Goal: Find specific page/section: Find specific page/section

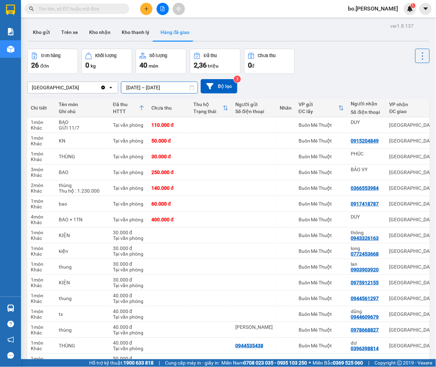
click at [142, 90] on input "[DATE] – [DATE]" at bounding box center [159, 87] width 76 height 11
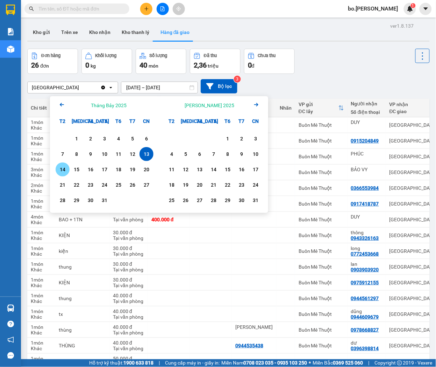
click at [63, 162] on div "14" at bounding box center [63, 169] width 14 height 14
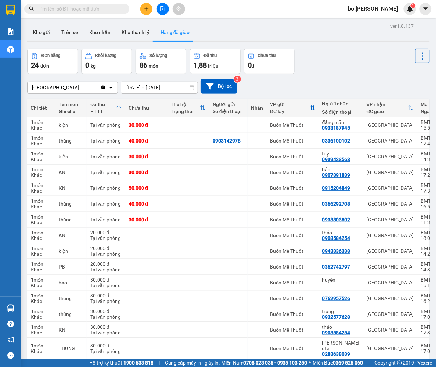
click at [135, 87] on input "[DATE] – [DATE]" at bounding box center [159, 87] width 76 height 11
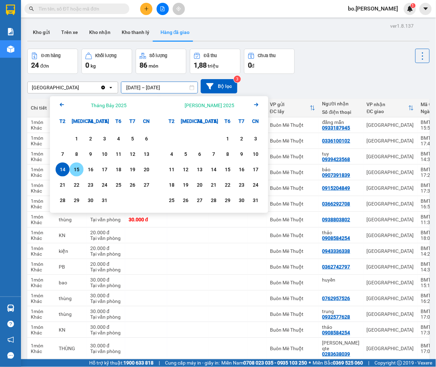
click at [74, 164] on div "15" at bounding box center [77, 169] width 14 height 14
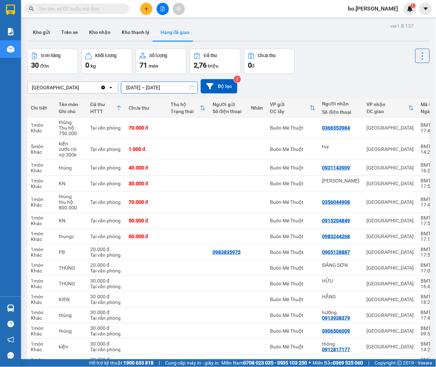
click at [133, 83] on input "[DATE] – [DATE]" at bounding box center [159, 87] width 76 height 11
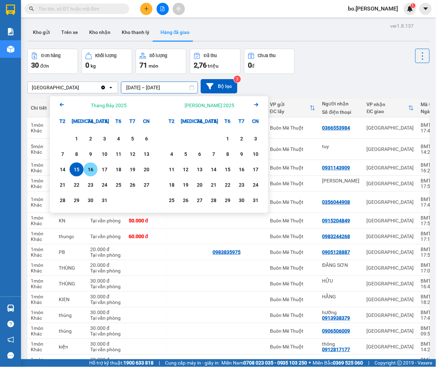
click at [94, 164] on div "16" at bounding box center [91, 169] width 14 height 14
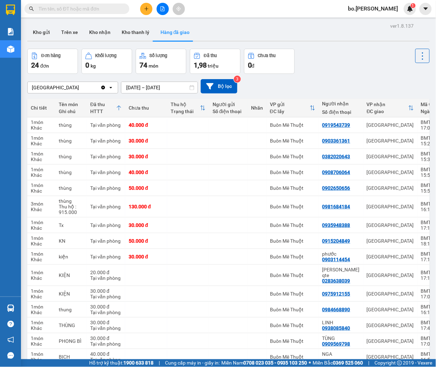
click at [134, 83] on input "[DATE] – [DATE]" at bounding box center [159, 87] width 76 height 11
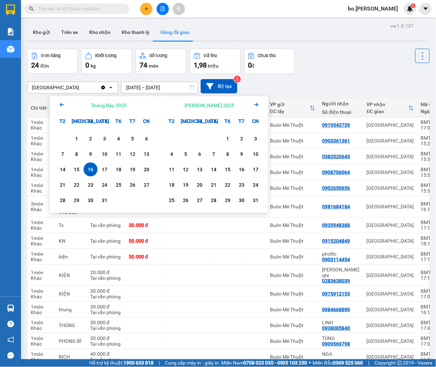
click at [97, 165] on div "16" at bounding box center [91, 169] width 14 height 14
click at [102, 167] on div "17" at bounding box center [105, 169] width 10 height 8
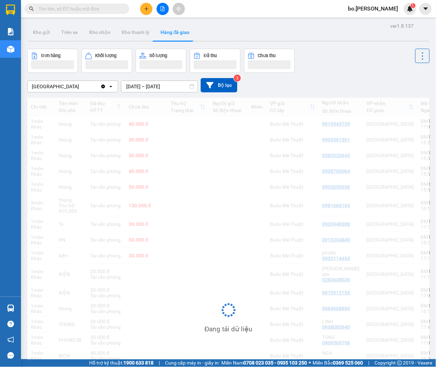
click at [102, 167] on div "Đang tải dữ liệu" at bounding box center [228, 315] width 403 height 435
click at [143, 86] on input "[DATE] – [DATE]" at bounding box center [159, 86] width 76 height 11
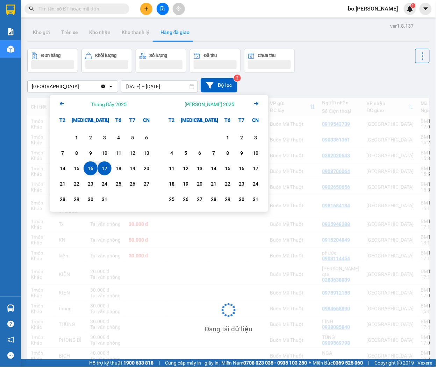
click at [107, 168] on div "17" at bounding box center [105, 168] width 10 height 8
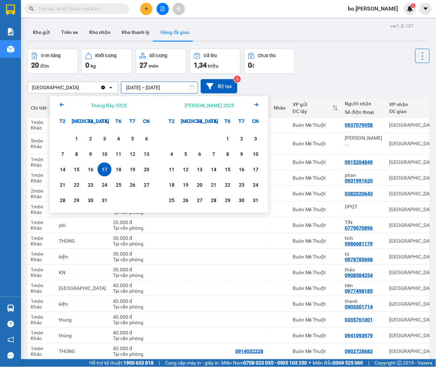
click at [132, 90] on input "[DATE] – [DATE]" at bounding box center [159, 87] width 76 height 11
click at [121, 170] on div "18" at bounding box center [119, 169] width 10 height 8
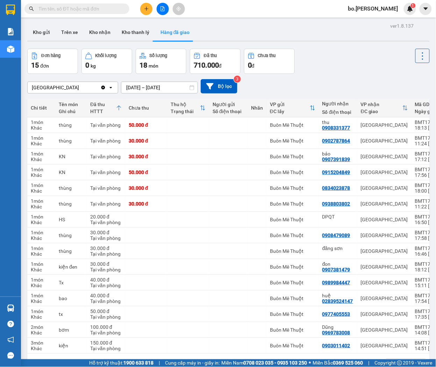
click at [133, 80] on div "[GEOGRAPHIC_DATA] Clear value open [DATE] – [DATE] Press the down arrow key to …" at bounding box center [228, 86] width 403 height 14
click at [133, 84] on input "[DATE] – [DATE]" at bounding box center [159, 87] width 76 height 11
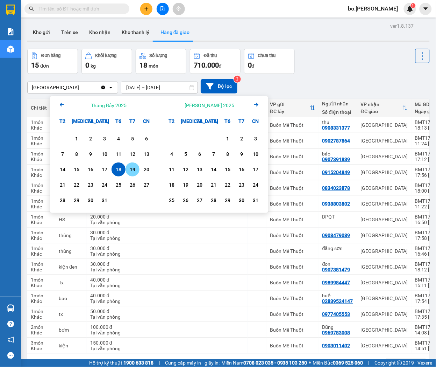
click at [133, 167] on div "19" at bounding box center [133, 169] width 10 height 8
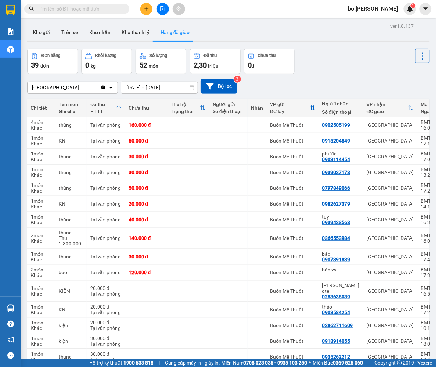
click at [227, 16] on div "Kết quả [PERSON_NAME] ( 0 ) Bộ lọc Gửi 3 ngày gần nhất No Data bo.thaison 1" at bounding box center [218, 8] width 436 height 17
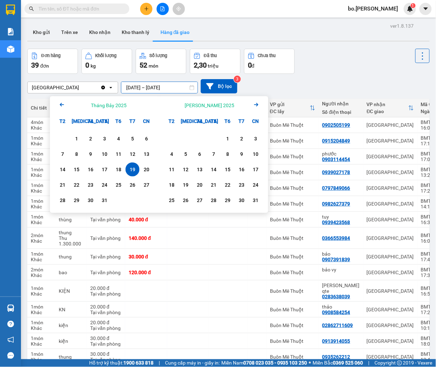
click at [137, 88] on input "[DATE] – [DATE]" at bounding box center [159, 87] width 76 height 11
click at [146, 165] on div "20" at bounding box center [147, 169] width 10 height 8
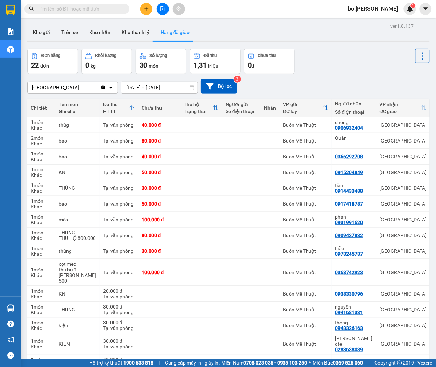
click at [232, 21] on div "ver 1.8.137 Kho gửi Trên xe Kho [PERSON_NAME] [PERSON_NAME] đã [PERSON_NAME] hà…" at bounding box center [228, 263] width 408 height 484
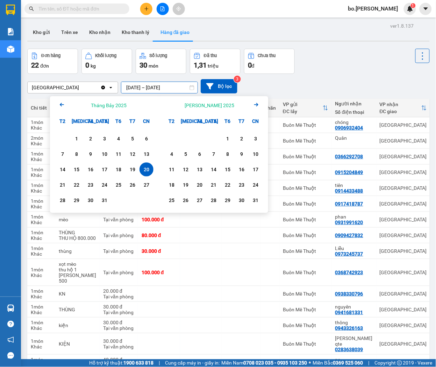
click at [159, 86] on input "[DATE] – [DATE]" at bounding box center [159, 87] width 76 height 11
click at [59, 184] on div "21" at bounding box center [63, 184] width 10 height 8
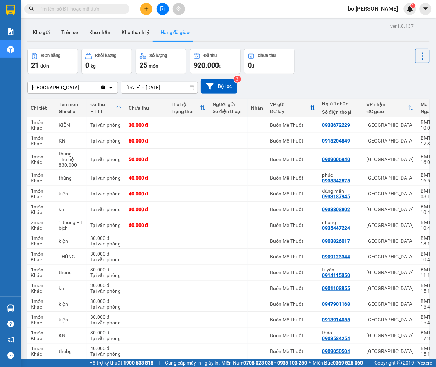
click at [149, 90] on input "[DATE] – [DATE]" at bounding box center [159, 87] width 76 height 11
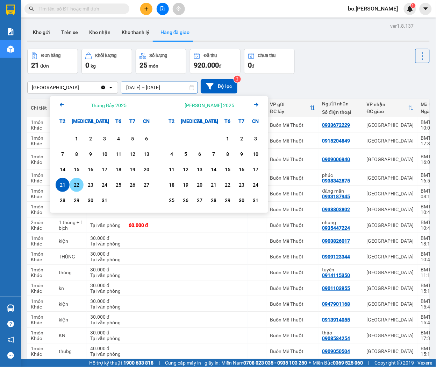
click at [79, 181] on div "22" at bounding box center [77, 184] width 10 height 8
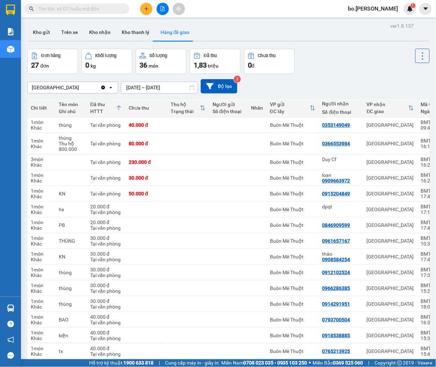
click at [137, 87] on input "[DATE] – [DATE]" at bounding box center [159, 87] width 76 height 11
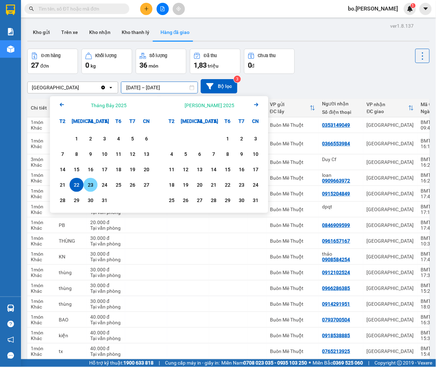
click at [90, 188] on div "23" at bounding box center [91, 184] width 10 height 8
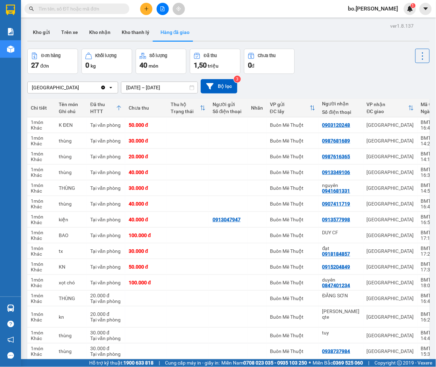
click at [138, 89] on input "[DATE] – [DATE]" at bounding box center [159, 87] width 76 height 11
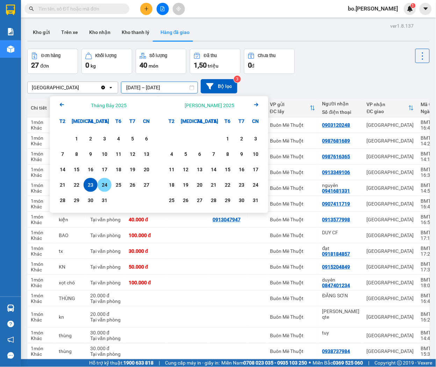
click at [108, 182] on div "24" at bounding box center [105, 184] width 10 height 8
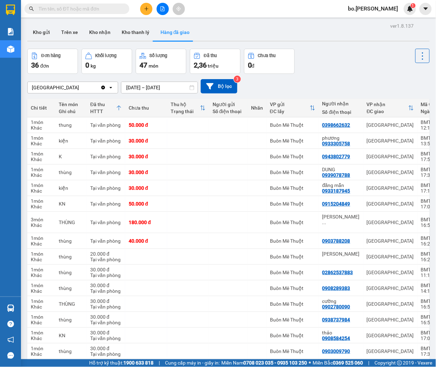
click at [140, 86] on input "[DATE] – [DATE]" at bounding box center [159, 87] width 76 height 11
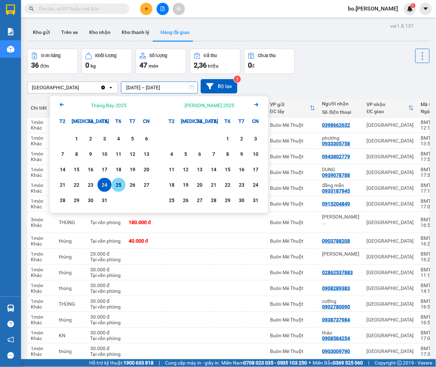
click at [116, 183] on div "25" at bounding box center [119, 184] width 10 height 8
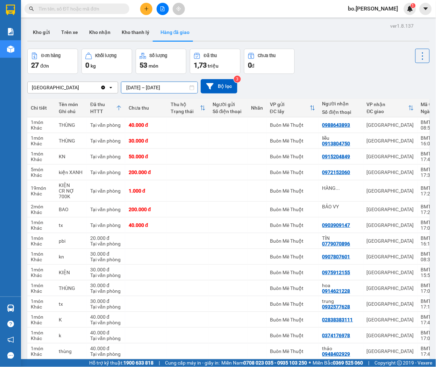
click at [145, 84] on input "[DATE] – [DATE]" at bounding box center [159, 87] width 76 height 11
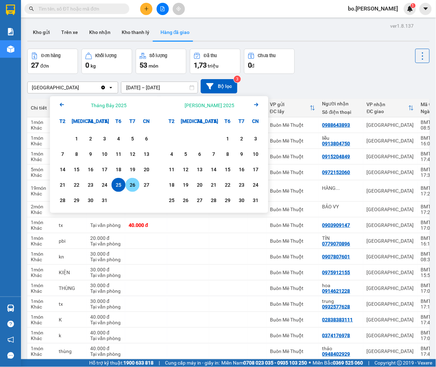
click at [133, 181] on div "26" at bounding box center [133, 184] width 10 height 8
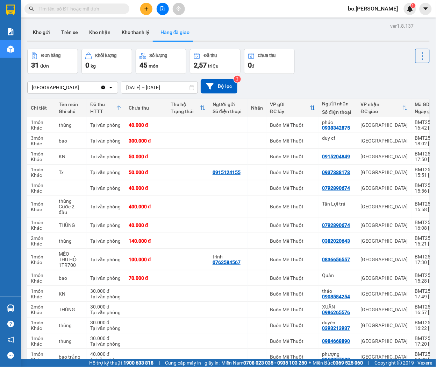
click at [134, 89] on input "[DATE] – [DATE]" at bounding box center [159, 87] width 76 height 11
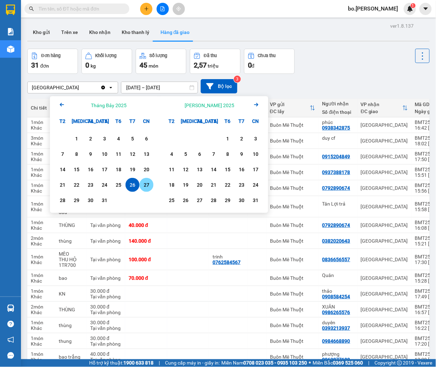
click at [145, 186] on div "27" at bounding box center [147, 184] width 10 height 8
click at [145, 185] on div "27" at bounding box center [147, 184] width 10 height 8
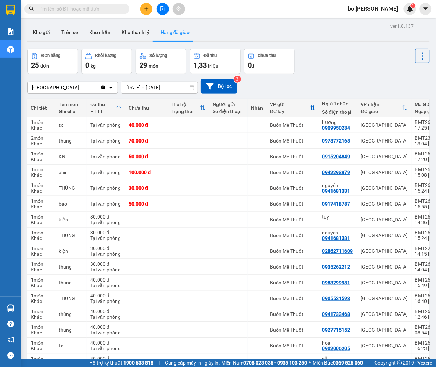
click at [138, 90] on input "[DATE] – [DATE]" at bounding box center [159, 87] width 76 height 11
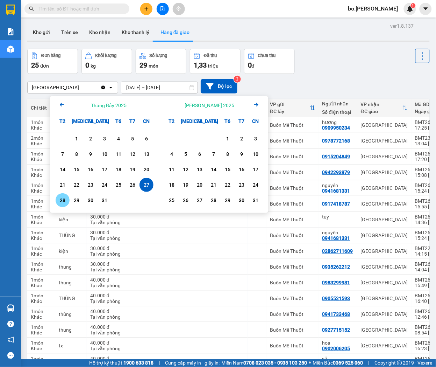
click at [65, 201] on div "28" at bounding box center [63, 200] width 10 height 8
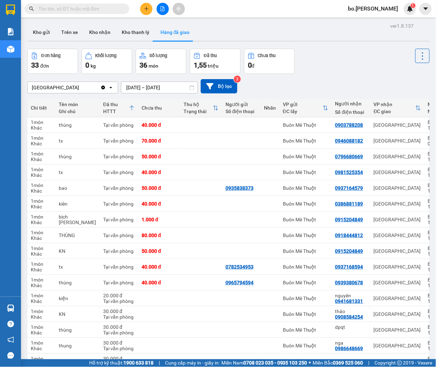
click at [136, 87] on input "[DATE] – [DATE]" at bounding box center [159, 87] width 76 height 11
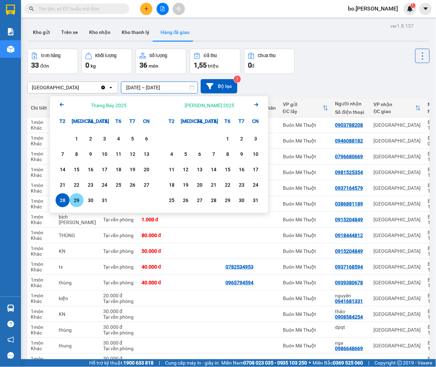
click at [75, 194] on div "29" at bounding box center [77, 200] width 14 height 14
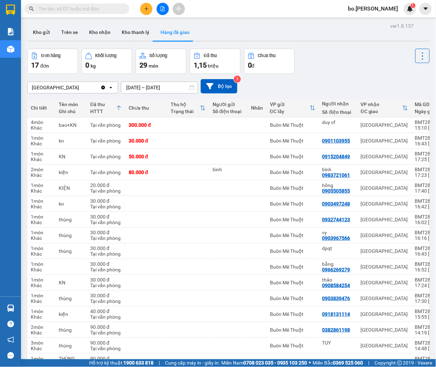
click at [151, 83] on input "[DATE] – [DATE]" at bounding box center [159, 87] width 76 height 11
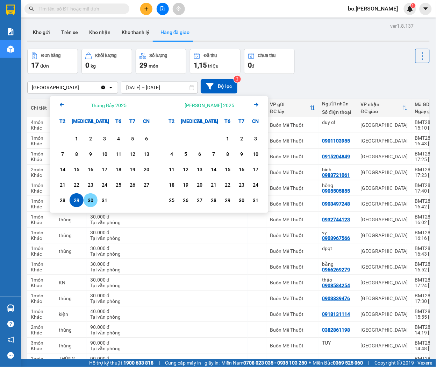
click at [85, 197] on div "30" at bounding box center [91, 200] width 14 height 14
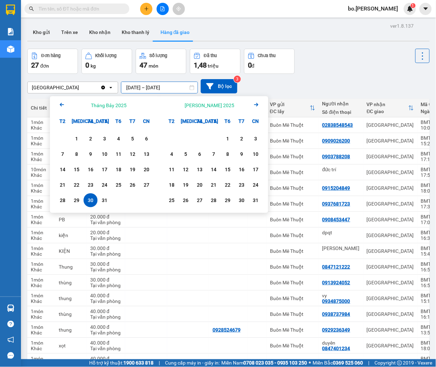
click at [143, 86] on input "[DATE] – [DATE]" at bounding box center [159, 87] width 76 height 11
click at [106, 196] on div "31" at bounding box center [105, 200] width 10 height 8
type input "[DATE] – [DATE]"
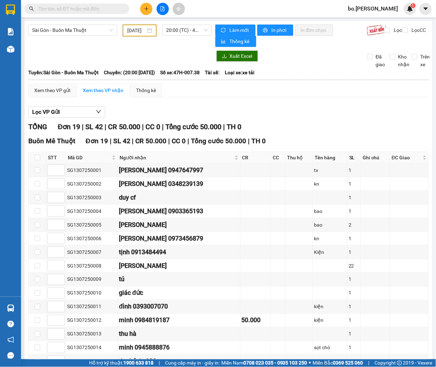
click at [137, 27] on input "13/07/2025" at bounding box center [136, 31] width 19 height 8
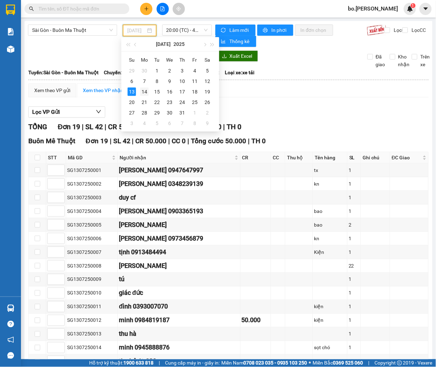
click at [142, 88] on div "14" at bounding box center [144, 91] width 8 height 8
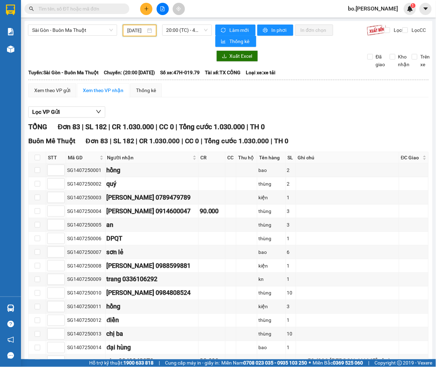
click at [137, 27] on input "14/07/2025" at bounding box center [136, 31] width 19 height 8
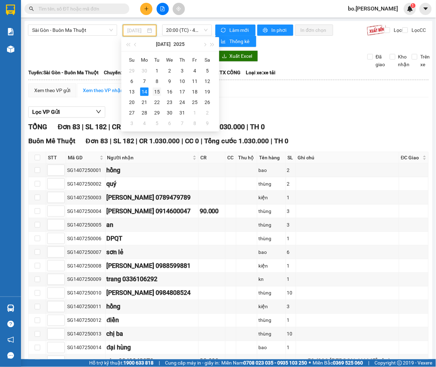
click at [161, 89] on td "15" at bounding box center [157, 91] width 13 height 10
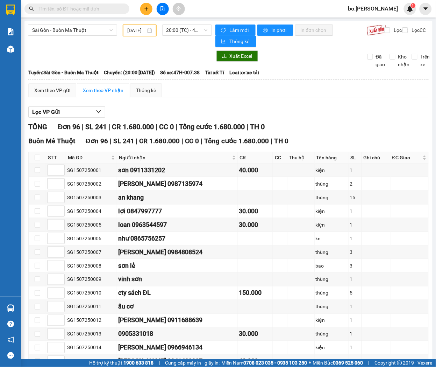
click at [133, 36] on div "Sài Gòn - Buôn Ma Thuột 15/07/2025 20:00 (TC) - 47H-007.38" at bounding box center [120, 35] width 184 height 22
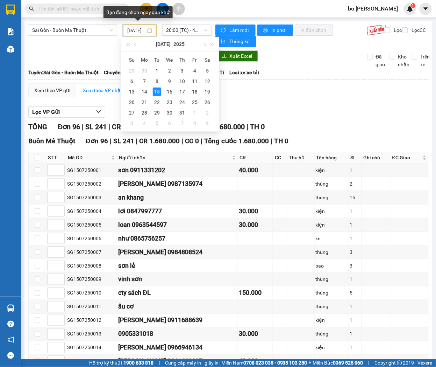
click at [133, 33] on input "15/07/2025" at bounding box center [136, 31] width 19 height 8
click at [168, 94] on div "16" at bounding box center [169, 91] width 8 height 8
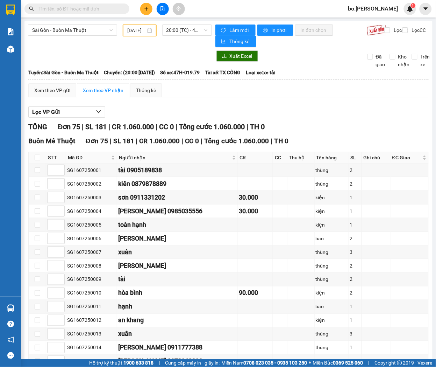
click at [138, 26] on div "16/07/2025" at bounding box center [140, 30] width 34 height 12
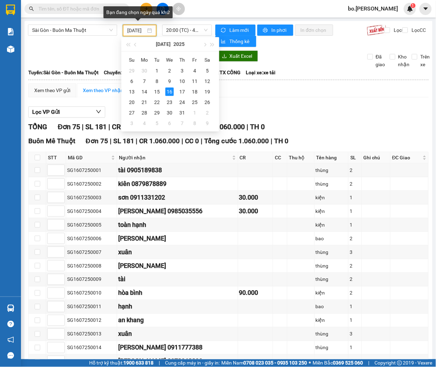
click at [137, 27] on input "16/07/2025" at bounding box center [136, 31] width 19 height 8
click at [183, 90] on div "17" at bounding box center [182, 91] width 8 height 8
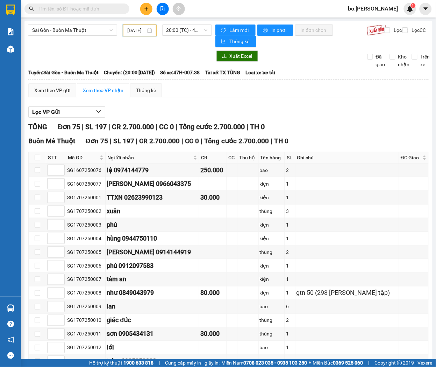
click at [143, 30] on input "17/07/2025" at bounding box center [136, 31] width 19 height 8
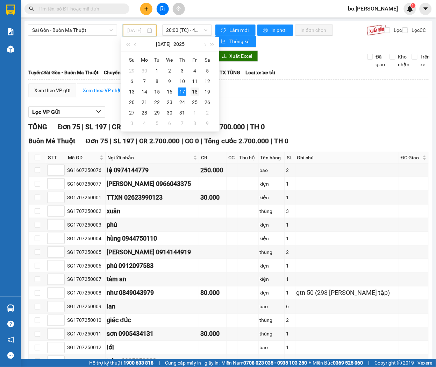
click at [193, 91] on div "18" at bounding box center [195, 91] width 8 height 8
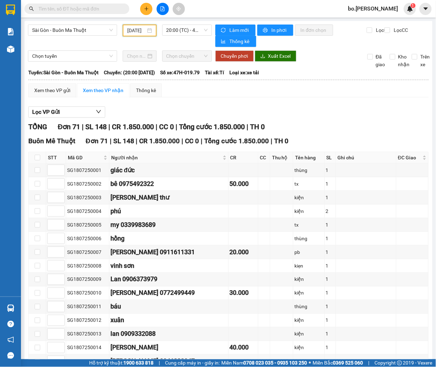
click at [139, 27] on input "18/07/2025" at bounding box center [136, 31] width 19 height 8
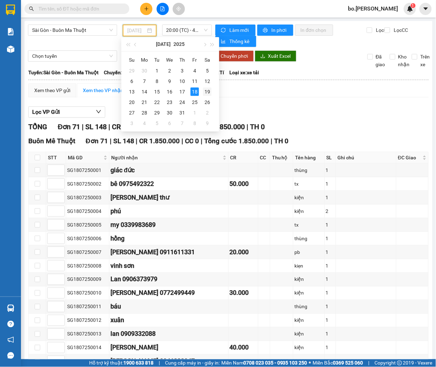
click at [209, 93] on div "19" at bounding box center [207, 91] width 8 height 8
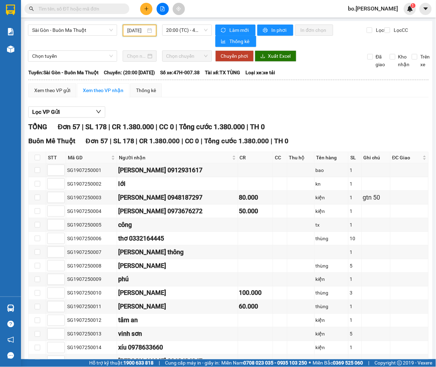
click at [132, 30] on input "19/07/2025" at bounding box center [136, 31] width 19 height 8
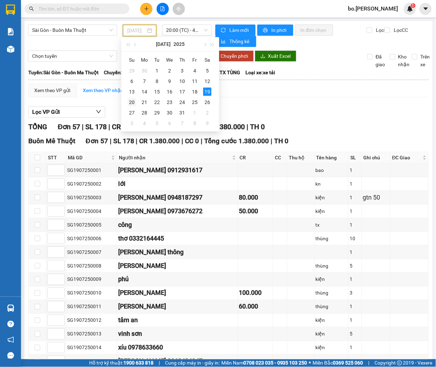
click at [130, 99] on div "20" at bounding box center [132, 102] width 8 height 8
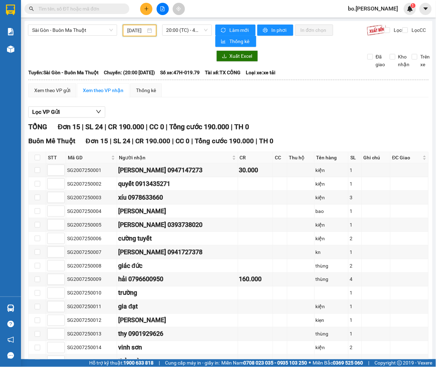
click at [136, 33] on input "20/07/2025" at bounding box center [136, 31] width 19 height 8
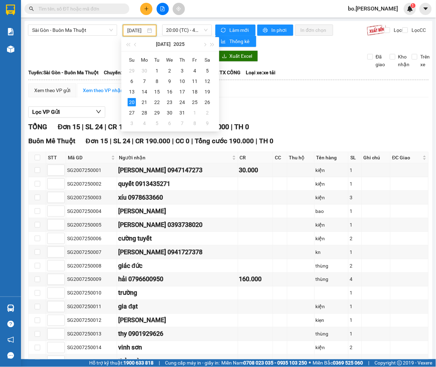
click at [279, 122] on div "TỔNG Đơn 15 | SL 24 | CR 190.000 | CC 0 | Tổng cước 190.000 | TH 0" at bounding box center [228, 126] width 400 height 11
click at [134, 30] on input "20/07/2025" at bounding box center [136, 31] width 19 height 8
click at [148, 99] on div "21" at bounding box center [144, 102] width 8 height 8
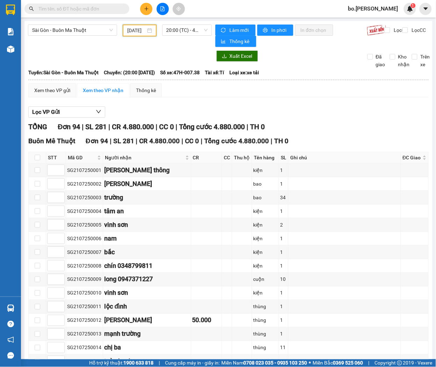
click at [129, 31] on input "21/07/2025" at bounding box center [136, 31] width 19 height 8
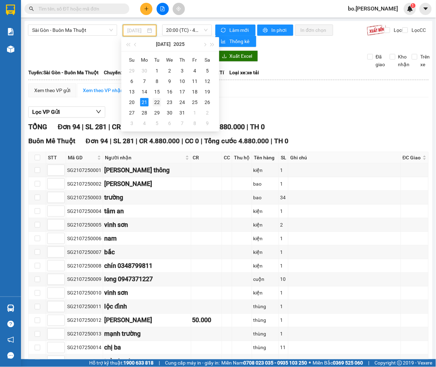
click at [157, 100] on div "22" at bounding box center [157, 102] width 8 height 8
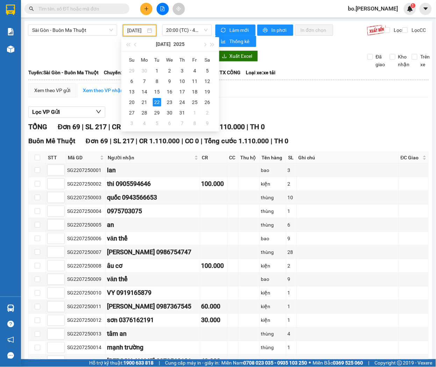
click at [134, 33] on input "22/07/2025" at bounding box center [136, 31] width 19 height 8
click at [167, 106] on div "23" at bounding box center [169, 102] width 8 height 8
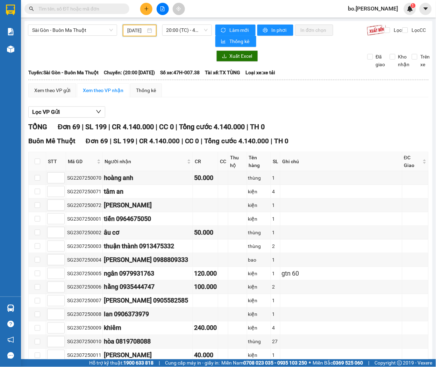
click at [132, 35] on div "23/07/2025" at bounding box center [140, 30] width 34 height 12
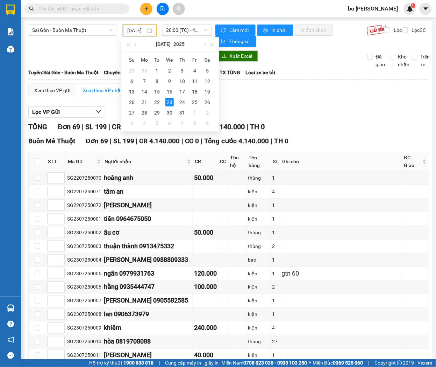
scroll to position [0, 6]
click at [183, 103] on div "24" at bounding box center [182, 102] width 8 height 8
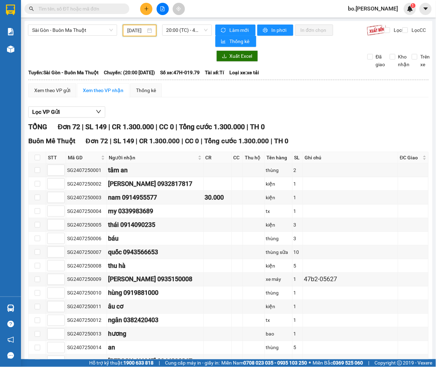
click at [136, 32] on input "24/07/2025" at bounding box center [136, 31] width 19 height 8
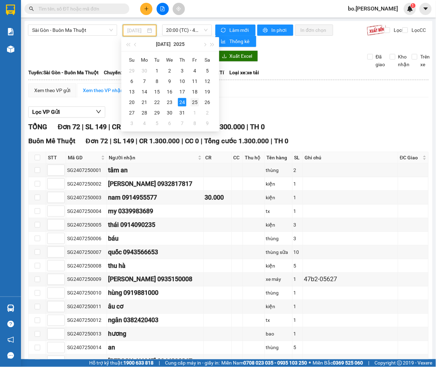
click at [194, 100] on div "25" at bounding box center [195, 102] width 8 height 8
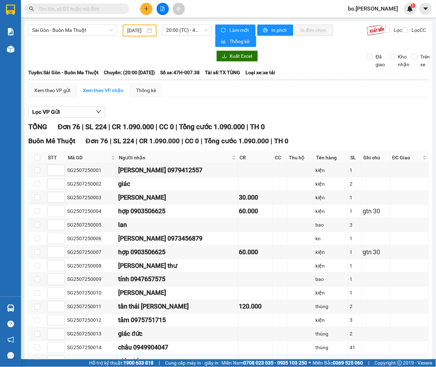
click at [137, 34] on div "25/07/2025" at bounding box center [140, 30] width 34 height 12
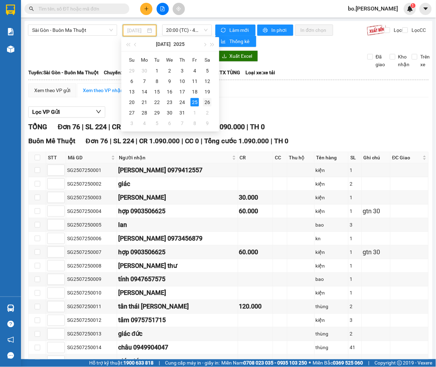
click at [208, 101] on div "26" at bounding box center [207, 102] width 8 height 8
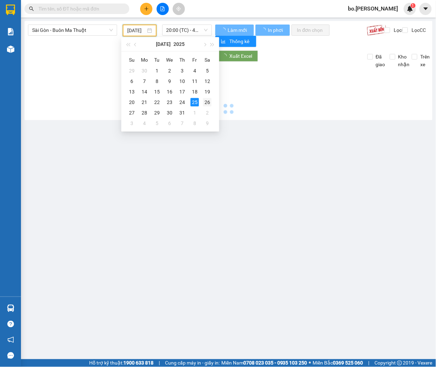
scroll to position [0, 6]
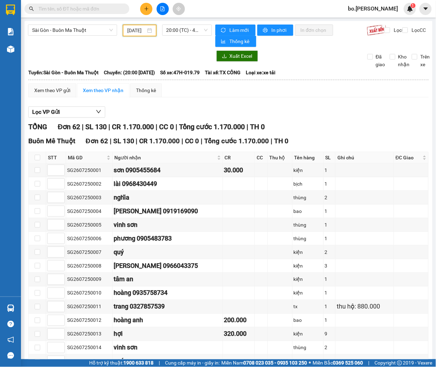
click at [131, 30] on input "26/07/2025" at bounding box center [136, 31] width 19 height 8
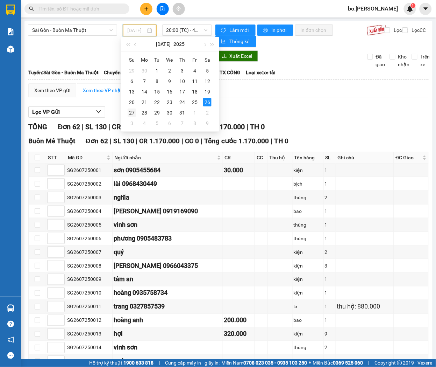
click at [131, 113] on div "27" at bounding box center [132, 112] width 8 height 8
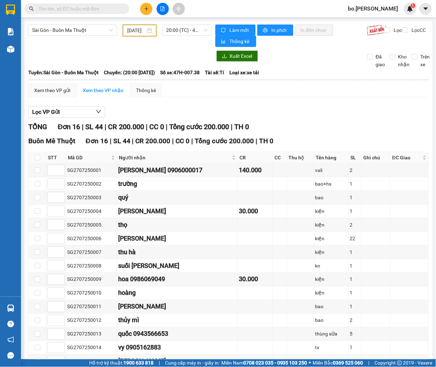
click at [131, 29] on input "27/07/2025" at bounding box center [136, 31] width 19 height 8
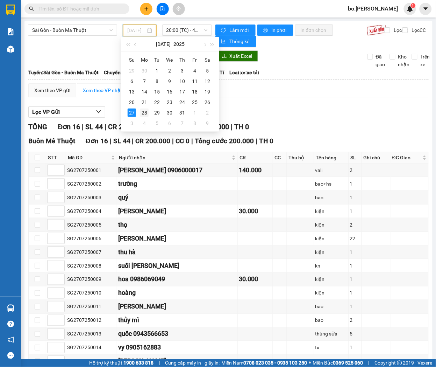
click at [144, 112] on div "28" at bounding box center [144, 112] width 8 height 8
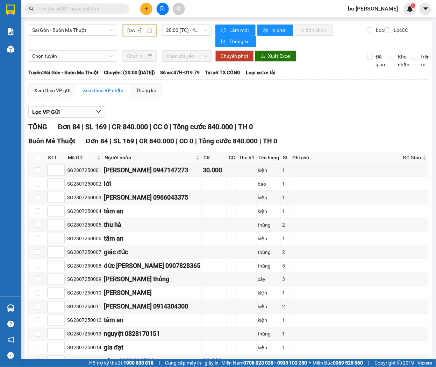
click at [127, 27] on input "28/07/2025" at bounding box center [136, 31] width 19 height 8
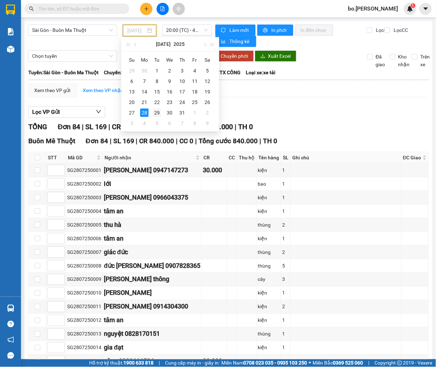
click at [157, 111] on div "29" at bounding box center [157, 112] width 8 height 8
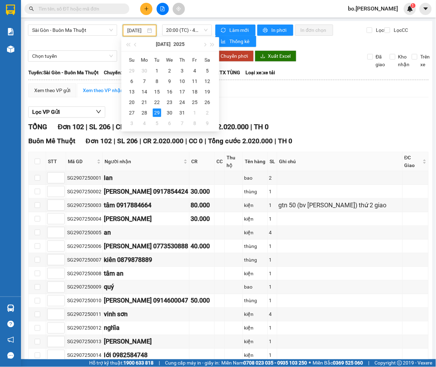
click at [135, 30] on input "29/07/2025" at bounding box center [136, 31] width 19 height 8
click at [170, 109] on div "30" at bounding box center [169, 112] width 8 height 8
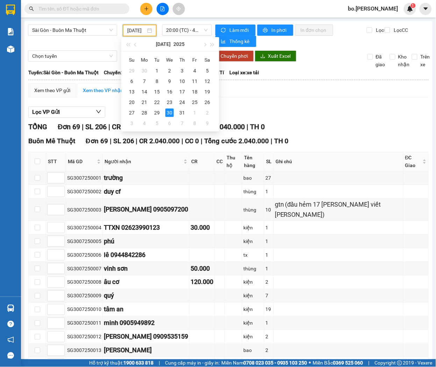
click at [128, 28] on input "30/07/2025" at bounding box center [136, 31] width 19 height 8
click at [180, 111] on div "31" at bounding box center [182, 112] width 8 height 8
type input "31/07/2025"
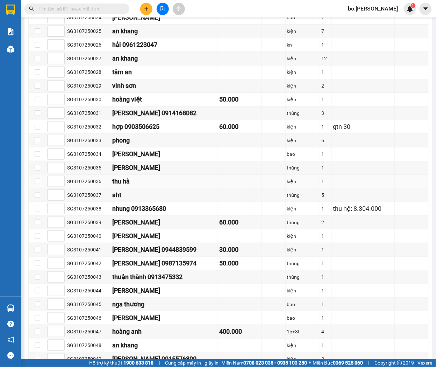
scroll to position [720, 0]
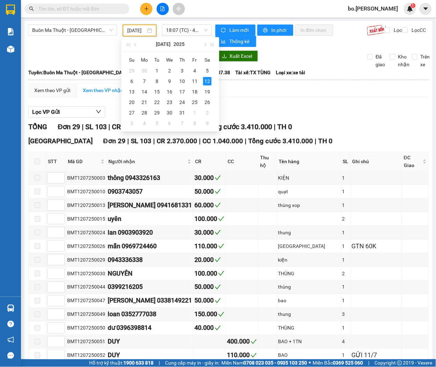
click at [130, 30] on input "[DATE]" at bounding box center [136, 31] width 19 height 8
click at [132, 93] on div "13" at bounding box center [132, 91] width 8 height 8
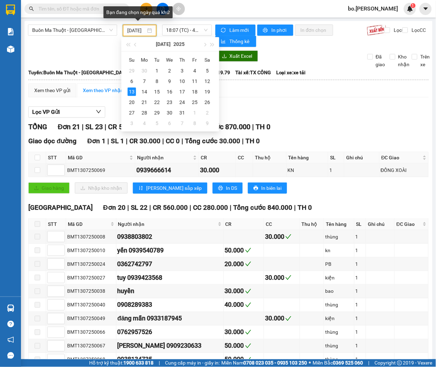
click at [137, 27] on input "[DATE]" at bounding box center [136, 31] width 19 height 8
click at [142, 94] on div "14" at bounding box center [144, 91] width 8 height 8
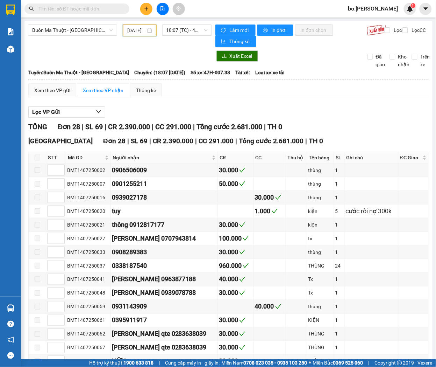
click at [137, 30] on input "14/07/2025" at bounding box center [136, 31] width 19 height 8
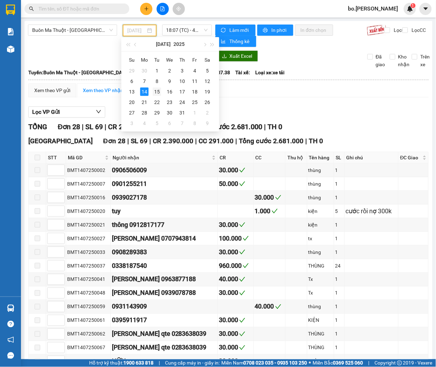
click at [156, 90] on div "15" at bounding box center [157, 91] width 8 height 8
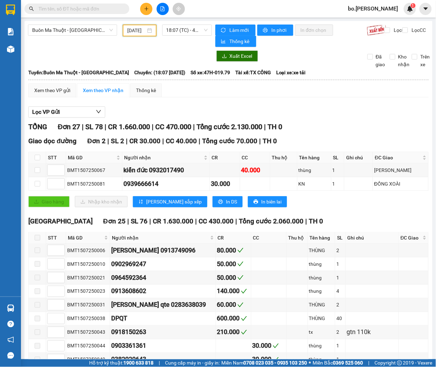
click at [128, 33] on input "15/07/2025" at bounding box center [136, 31] width 19 height 8
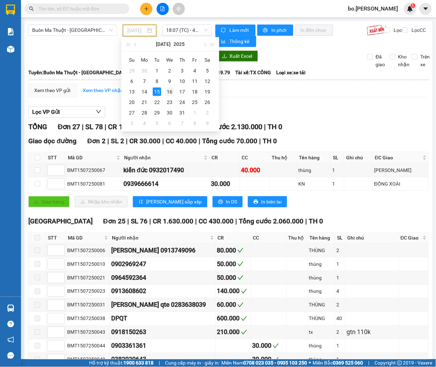
click at [168, 90] on div "16" at bounding box center [169, 91] width 8 height 8
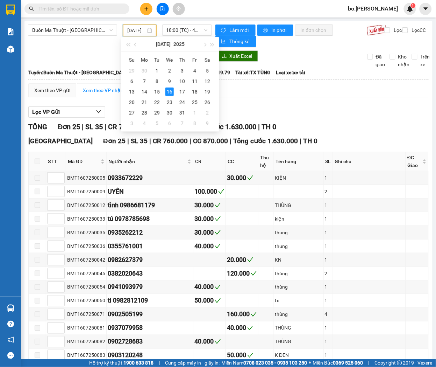
click at [138, 31] on input "16/07/2025" at bounding box center [136, 31] width 19 height 8
click at [180, 93] on div "17" at bounding box center [182, 91] width 8 height 8
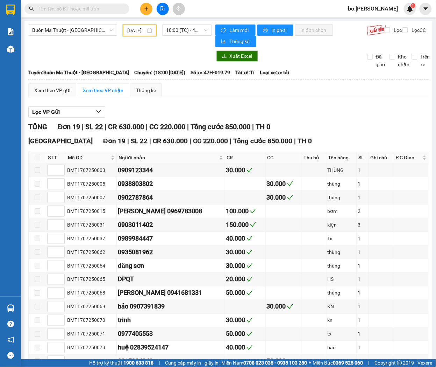
click at [141, 27] on input "17/07/2025" at bounding box center [136, 31] width 19 height 8
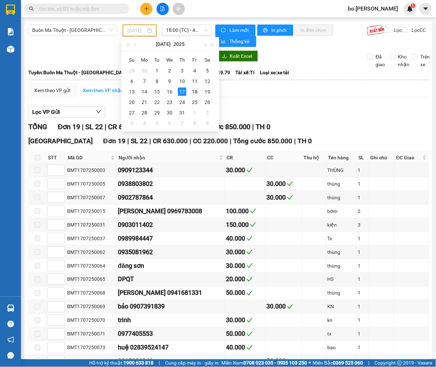
click at [195, 88] on div "18" at bounding box center [195, 91] width 8 height 8
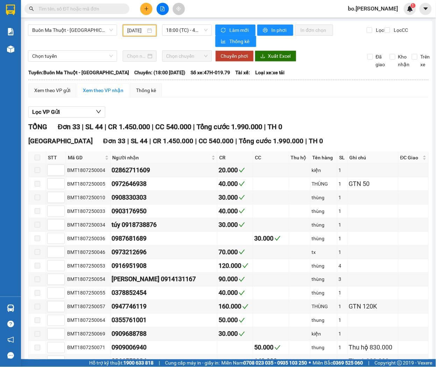
click at [138, 30] on input "18/07/2025" at bounding box center [136, 31] width 19 height 8
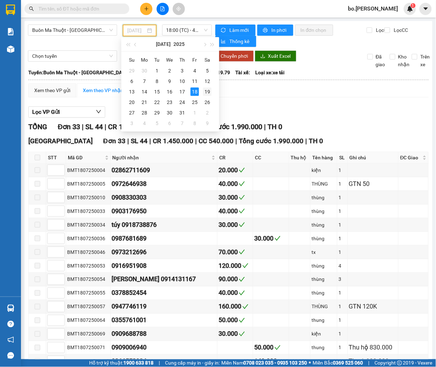
click at [207, 91] on div "19" at bounding box center [207, 91] width 8 height 8
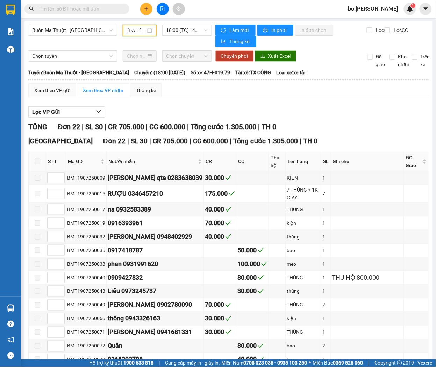
click at [137, 33] on input "19/07/2025" at bounding box center [136, 31] width 19 height 8
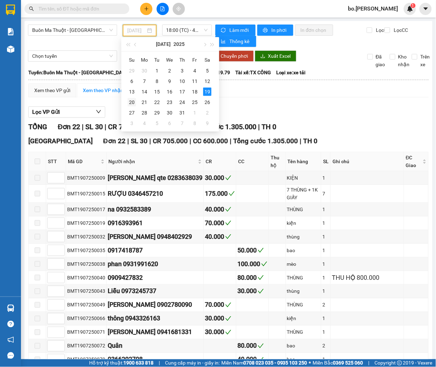
click at [129, 102] on div "20" at bounding box center [132, 102] width 8 height 8
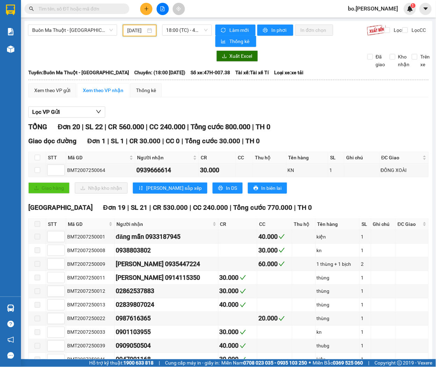
click at [129, 33] on input "20/07/2025" at bounding box center [136, 31] width 19 height 8
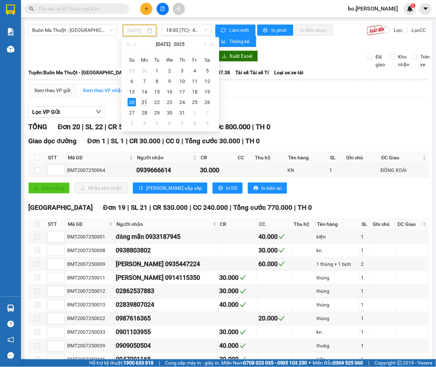
click at [144, 101] on div "21" at bounding box center [144, 102] width 8 height 8
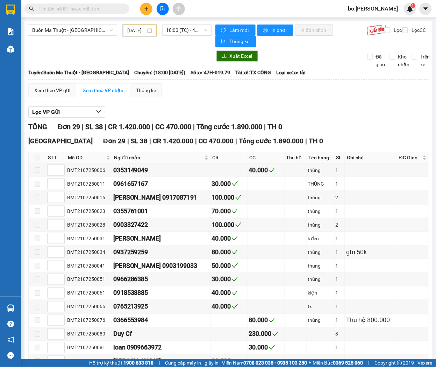
click at [134, 30] on input "21/07/2025" at bounding box center [136, 31] width 19 height 8
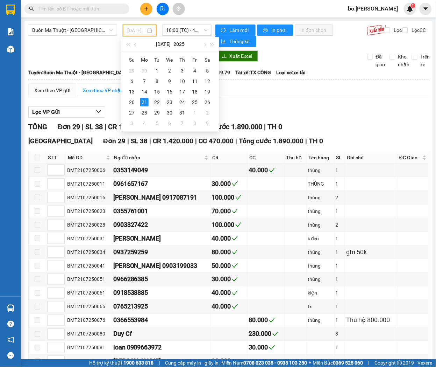
click at [159, 101] on div "22" at bounding box center [157, 102] width 8 height 8
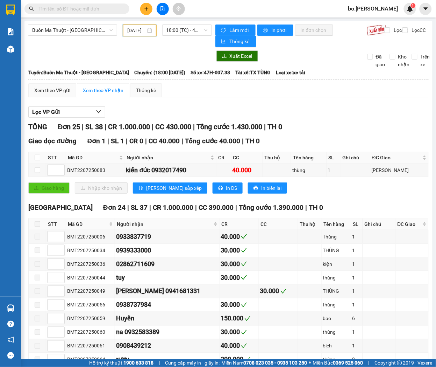
click at [128, 28] on input "22/07/2025" at bounding box center [136, 31] width 19 height 8
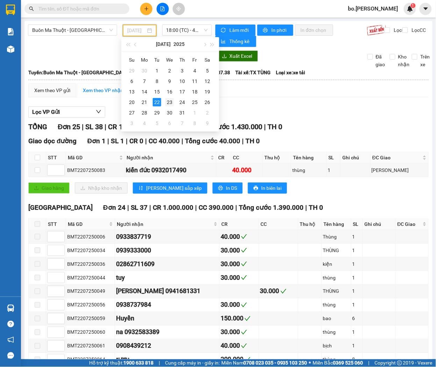
click at [172, 101] on div "23" at bounding box center [169, 102] width 8 height 8
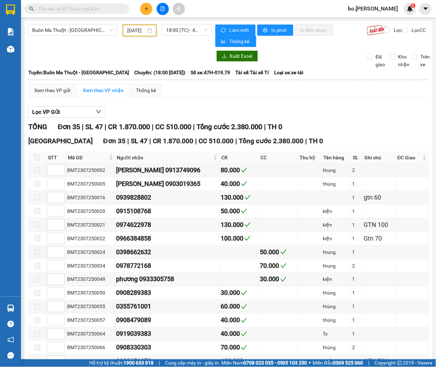
click at [135, 29] on input "23/07/2025" at bounding box center [136, 31] width 19 height 8
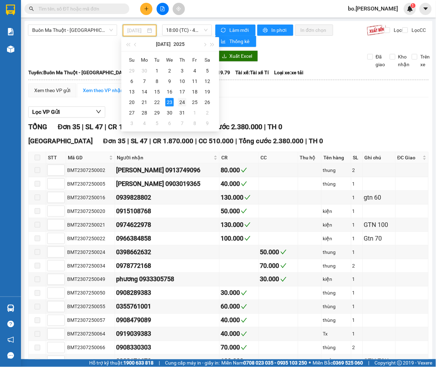
click at [184, 104] on div "24" at bounding box center [182, 102] width 8 height 8
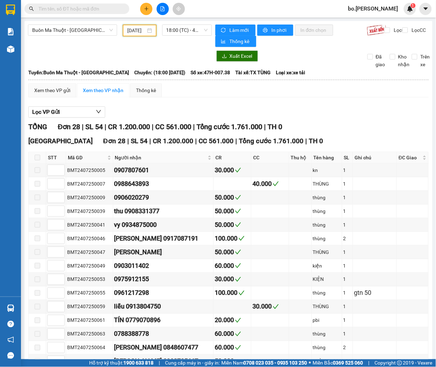
click at [131, 30] on input "24/07/2025" at bounding box center [136, 31] width 19 height 8
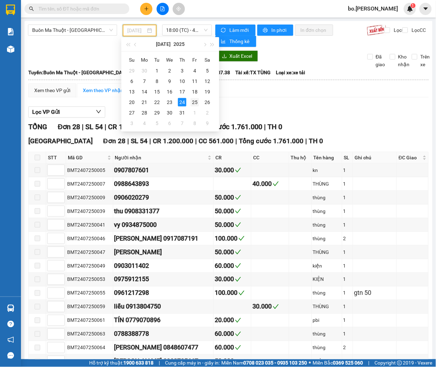
click at [194, 103] on div "25" at bounding box center [195, 102] width 8 height 8
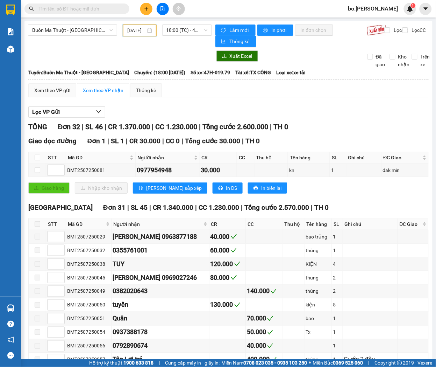
click at [137, 31] on input "25/07/2025" at bounding box center [136, 31] width 19 height 8
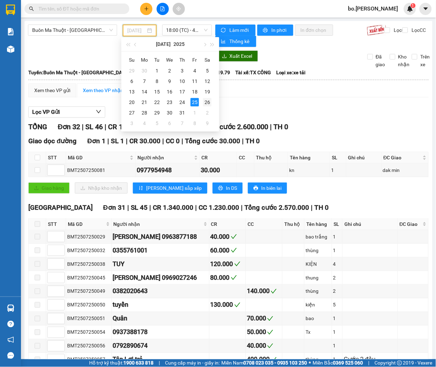
click at [204, 101] on div "26" at bounding box center [207, 102] width 8 height 8
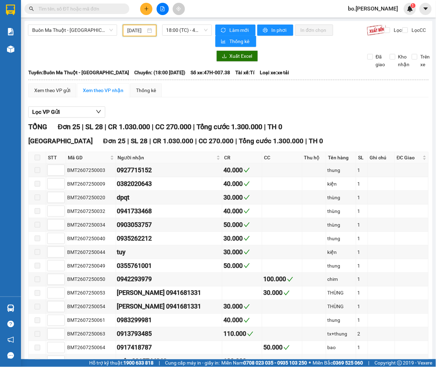
drag, startPoint x: 137, startPoint y: 31, endPoint x: 151, endPoint y: 55, distance: 28.1
click at [136, 31] on input "26/07/2025" at bounding box center [136, 31] width 19 height 8
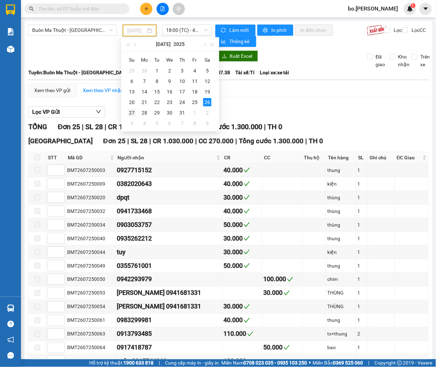
click at [129, 109] on div "27" at bounding box center [132, 112] width 8 height 8
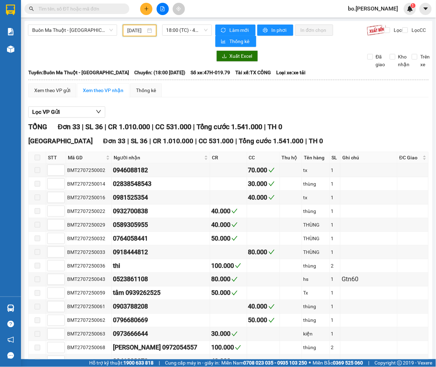
click at [136, 28] on input "27/07/2025" at bounding box center [136, 31] width 19 height 8
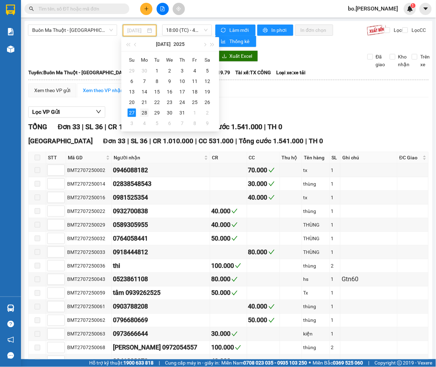
click at [147, 111] on div "28" at bounding box center [144, 112] width 8 height 8
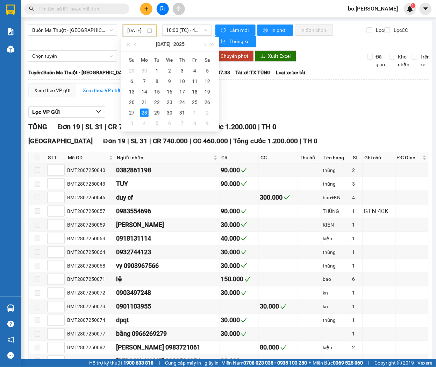
click at [135, 33] on input "28/07/2025" at bounding box center [136, 31] width 19 height 8
click at [160, 116] on td "29" at bounding box center [157, 112] width 13 height 10
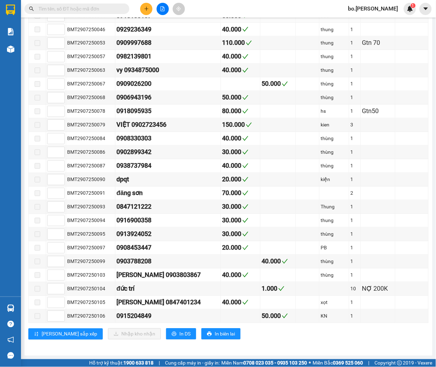
scroll to position [6, 0]
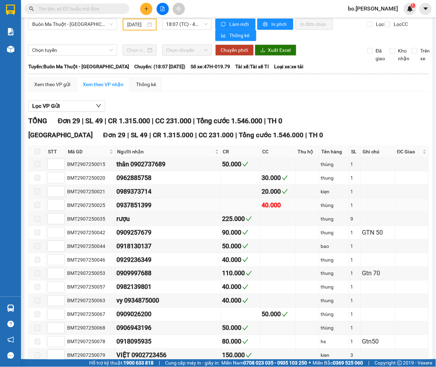
drag, startPoint x: 119, startPoint y: 205, endPoint x: 159, endPoint y: 205, distance: 39.9
click at [159, 205] on div "0937851399" at bounding box center [167, 205] width 103 height 10
copy div "0937851399"
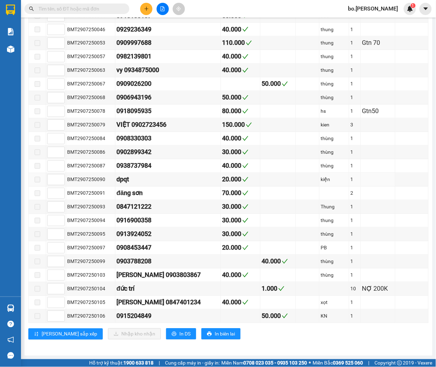
scroll to position [0, 0]
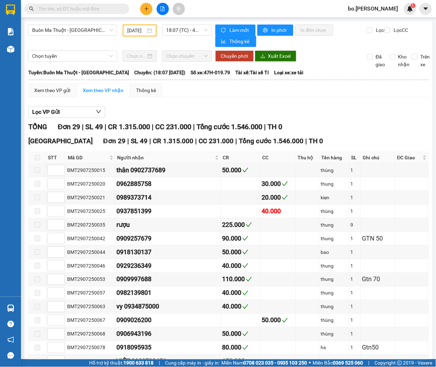
click at [123, 30] on div "29/07/2025" at bounding box center [140, 30] width 34 height 12
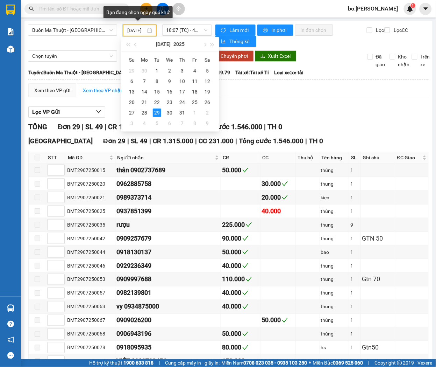
click at [127, 30] on input "29/07/2025" at bounding box center [136, 31] width 19 height 8
click at [171, 111] on div "30" at bounding box center [169, 112] width 8 height 8
type input "30/07/2025"
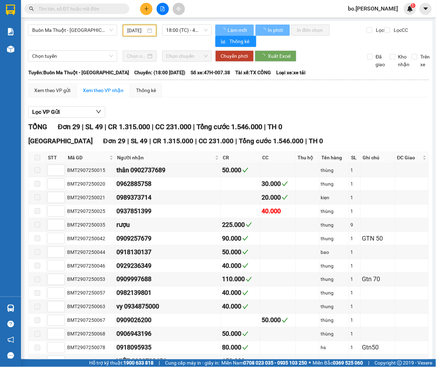
scroll to position [0, 6]
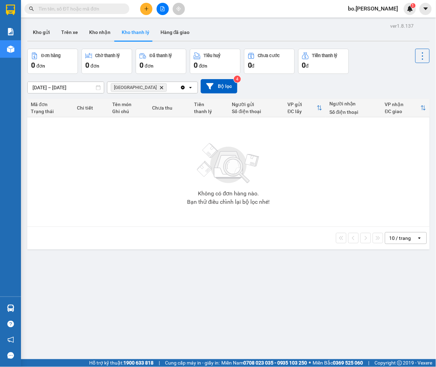
click at [90, 9] on input "text" at bounding box center [79, 9] width 83 height 8
paste input "0937851399"
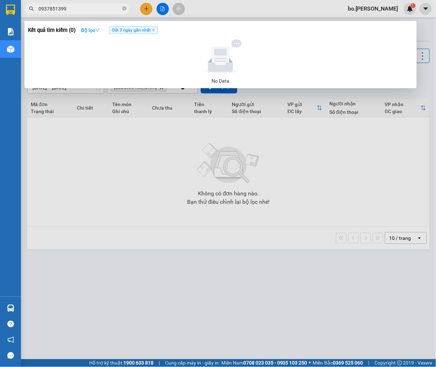
type input "0937851399"
click at [99, 30] on icon "down" at bounding box center [97, 30] width 5 height 5
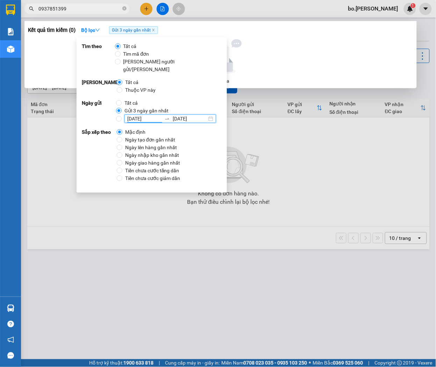
click at [137, 115] on input "16/07/2025" at bounding box center [144, 119] width 34 height 8
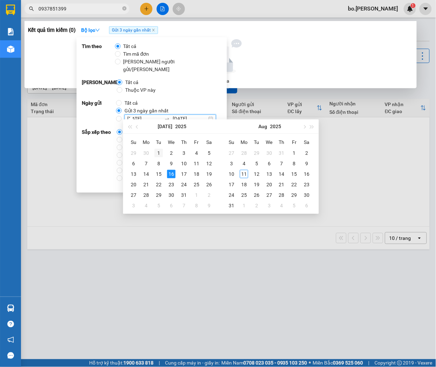
type input "01/07/2025"
click at [156, 151] on div "1" at bounding box center [159, 153] width 8 height 8
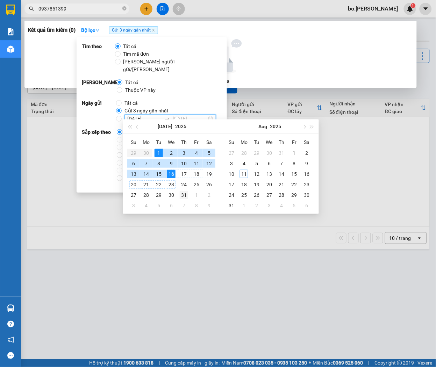
type input "31/07/2025"
click at [183, 191] on div "31" at bounding box center [184, 195] width 8 height 8
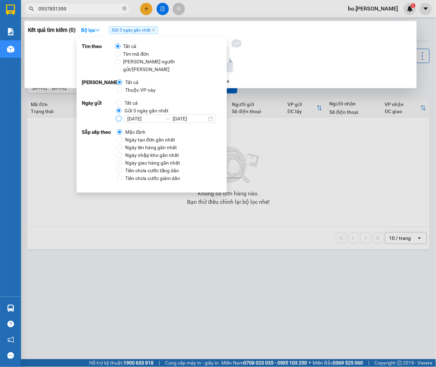
click at [116, 116] on input "01/07/2025 31/07/2025" at bounding box center [119, 119] width 6 height 6
radio input "true"
radio input "false"
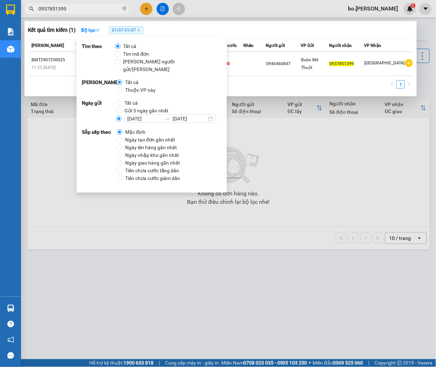
click at [54, 80] on div "1" at bounding box center [220, 86] width 385 height 13
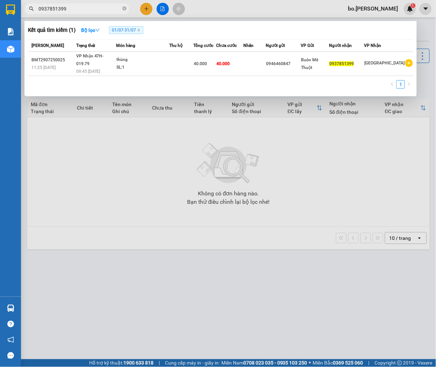
click at [81, 122] on div at bounding box center [218, 183] width 436 height 367
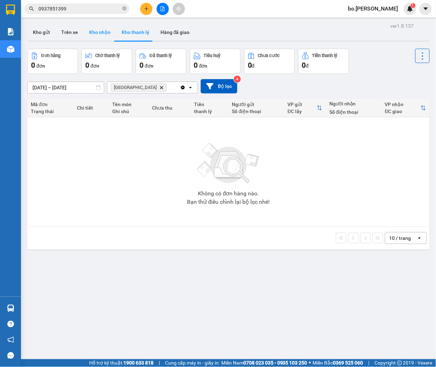
click at [98, 34] on button "Kho nhận" at bounding box center [100, 32] width 33 height 17
